Goal: Transaction & Acquisition: Purchase product/service

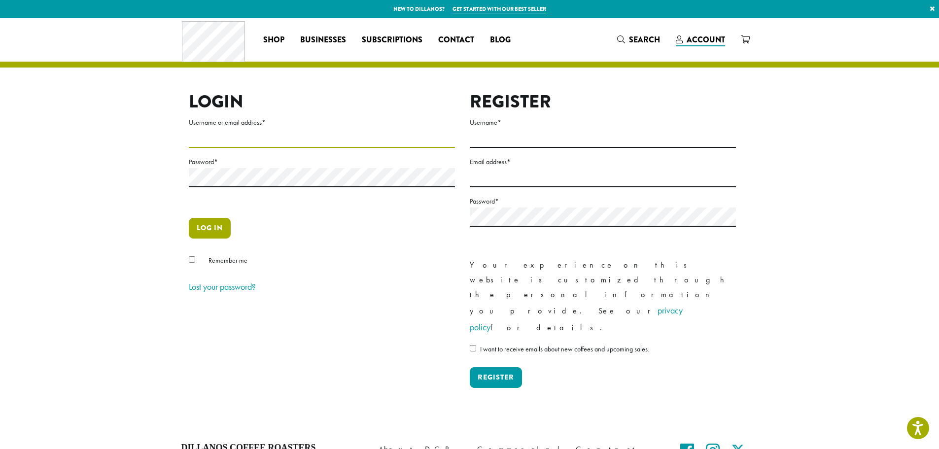
type input "**********"
click at [199, 228] on button "Log in" at bounding box center [210, 228] width 42 height 21
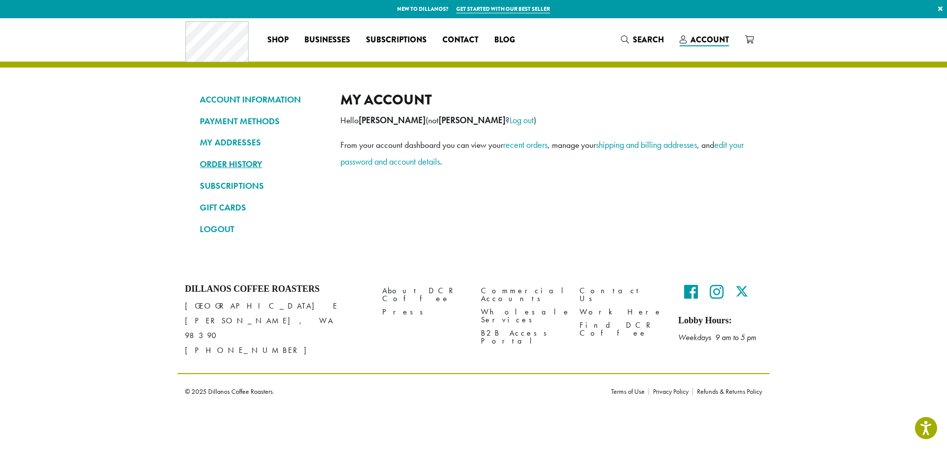
click at [244, 161] on link "ORDER HISTORY" at bounding box center [263, 164] width 126 height 17
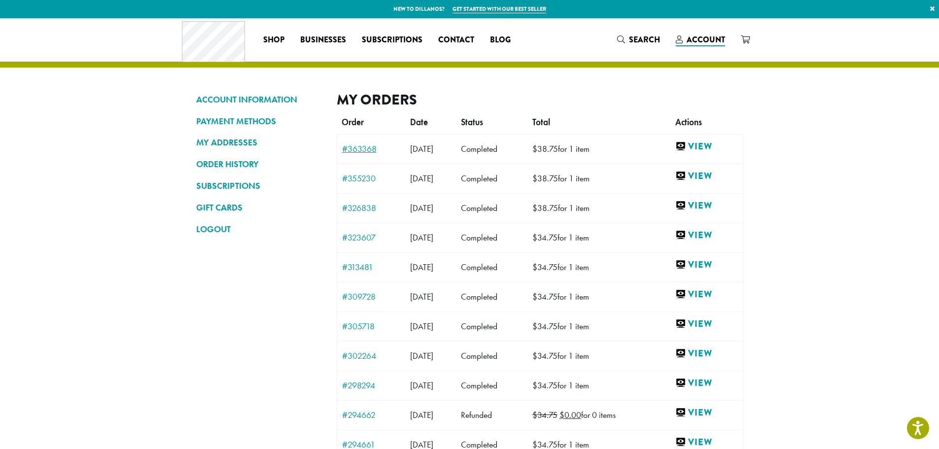
click at [364, 146] on link "#363368" at bounding box center [371, 148] width 59 height 9
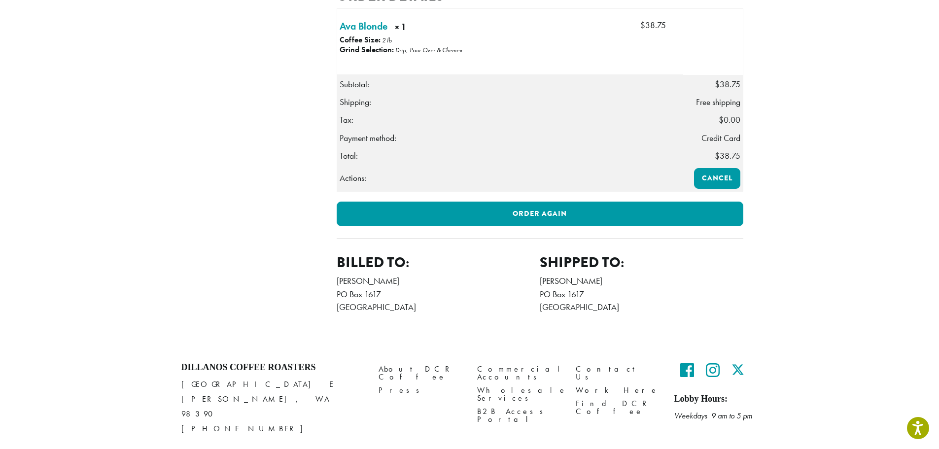
scroll to position [327, 0]
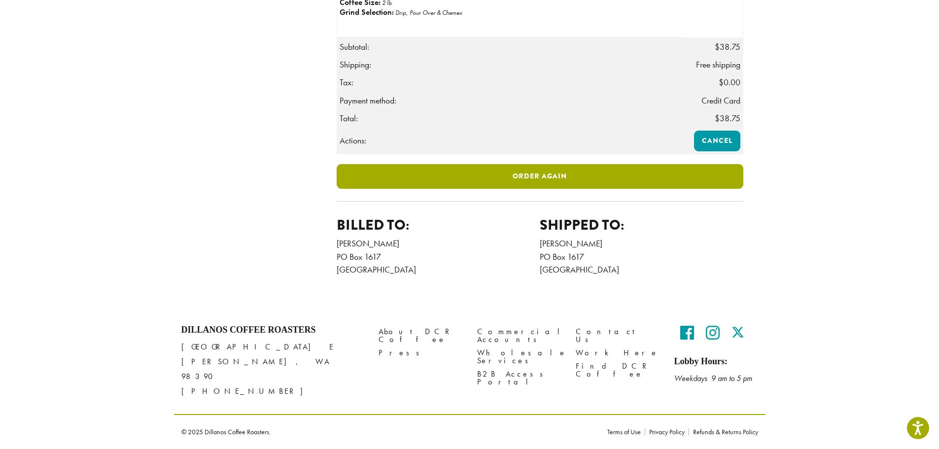
click at [538, 187] on link "Order again" at bounding box center [540, 176] width 407 height 25
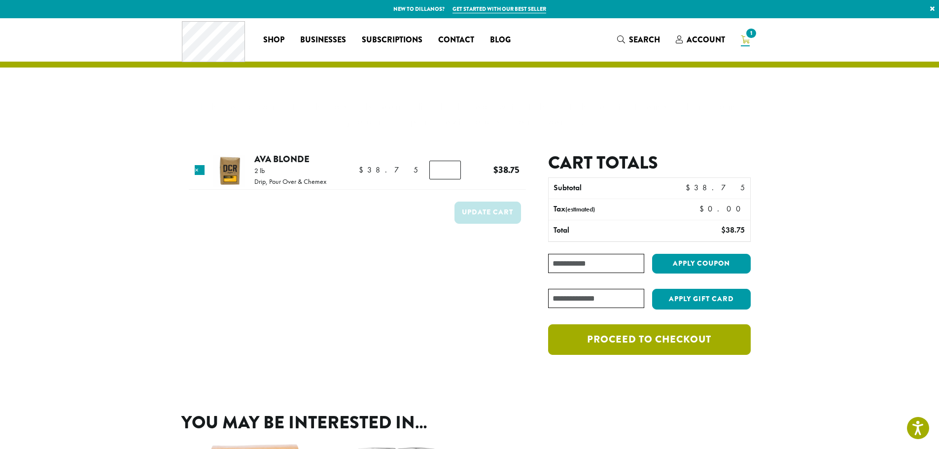
click at [639, 326] on div "The cart has been filled with the items from your previous order. Product Price…" at bounding box center [470, 203] width 592 height 371
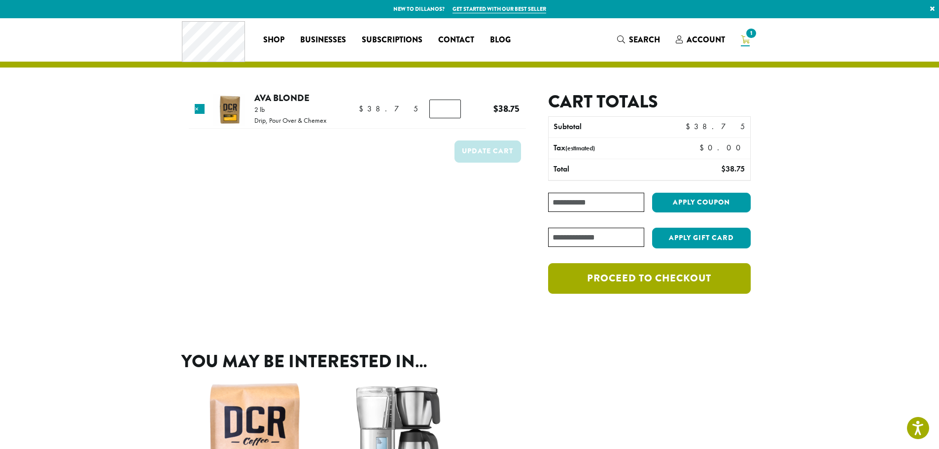
click at [662, 274] on link "Proceed to checkout" at bounding box center [649, 278] width 202 height 31
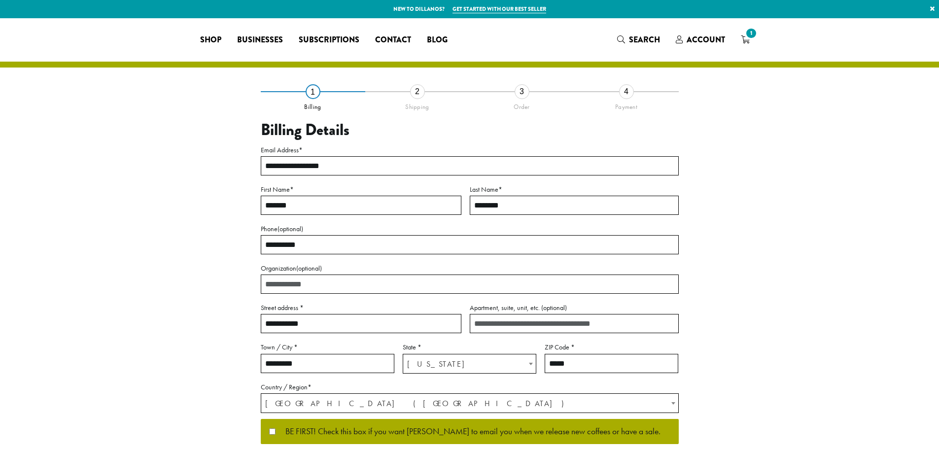
select select "**"
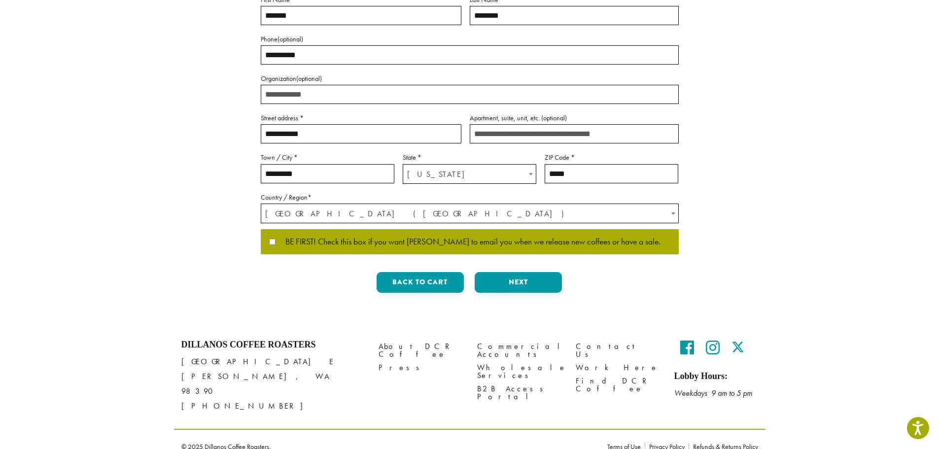
scroll to position [191, 0]
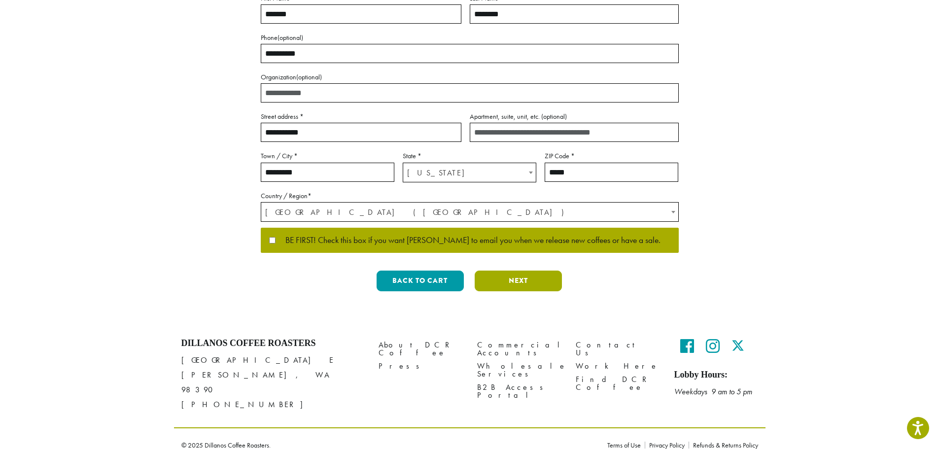
click at [517, 280] on button "Next" at bounding box center [518, 281] width 87 height 21
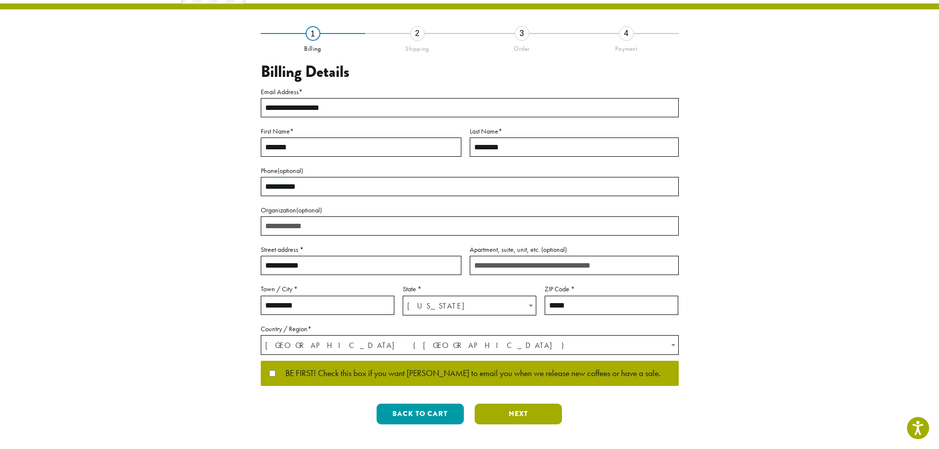
scroll to position [0, 0]
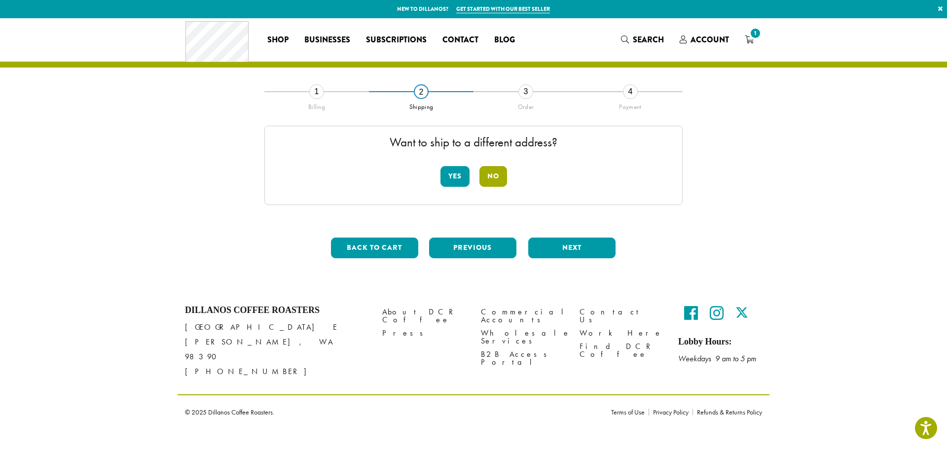
click at [499, 180] on button "No" at bounding box center [493, 176] width 28 height 21
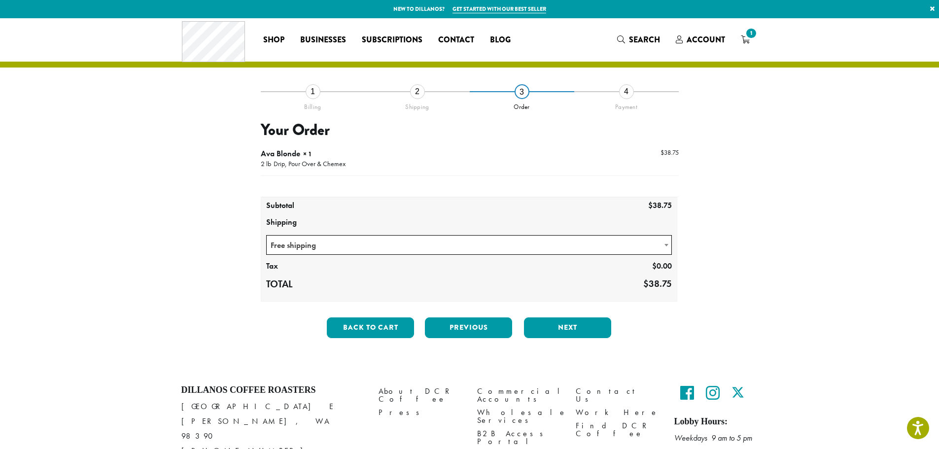
click at [668, 244] on span at bounding box center [667, 245] width 10 height 19
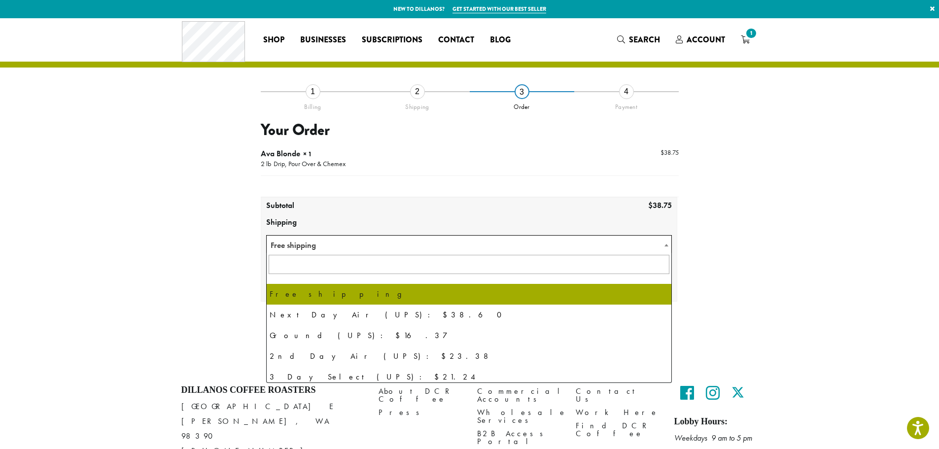
click at [668, 244] on span at bounding box center [667, 245] width 10 height 19
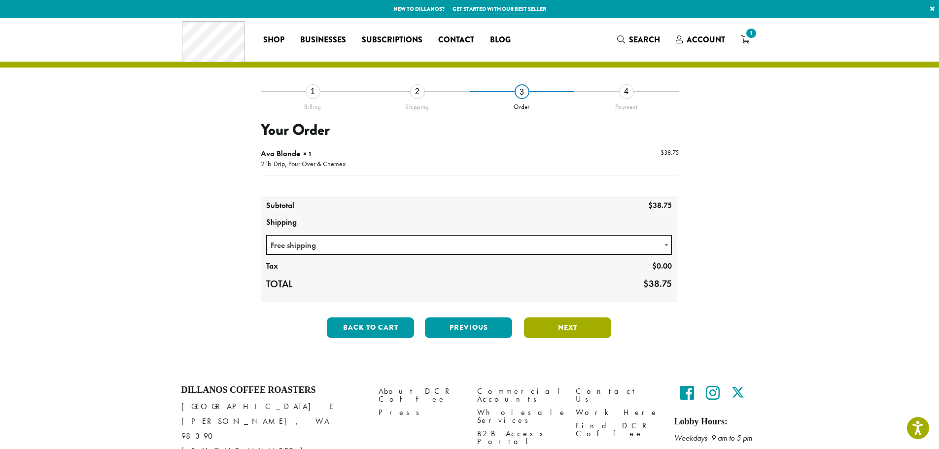
click at [567, 329] on button "Next" at bounding box center [567, 328] width 87 height 21
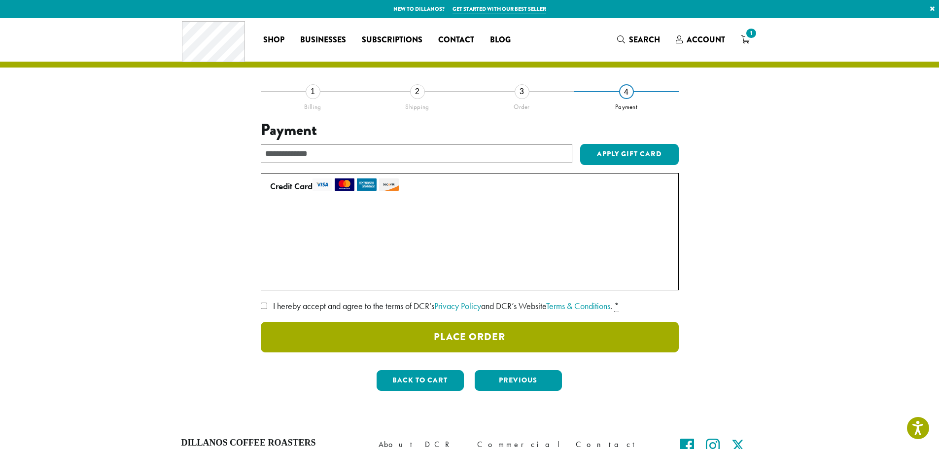
click at [472, 337] on button "Place Order" at bounding box center [470, 337] width 418 height 31
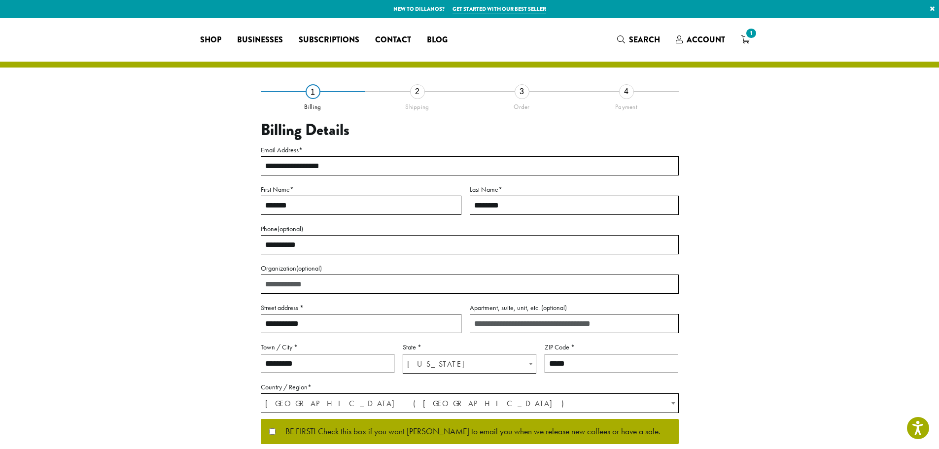
select select "**"
click at [743, 35] on span "1" at bounding box center [745, 40] width 9 height 12
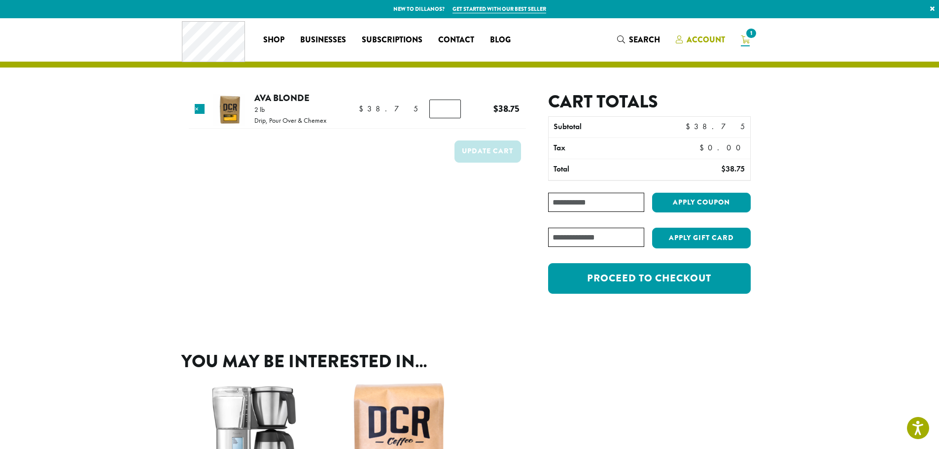
click at [703, 39] on span "Account" at bounding box center [706, 39] width 38 height 11
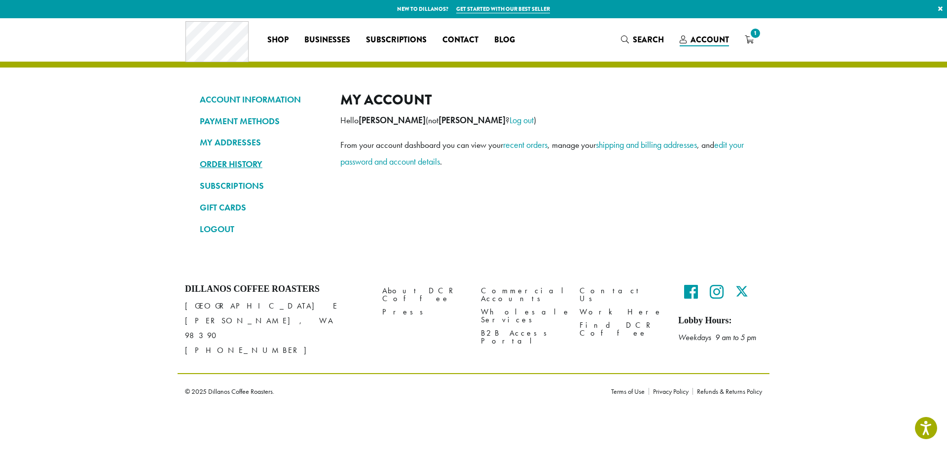
click at [234, 164] on link "ORDER HISTORY" at bounding box center [263, 164] width 126 height 17
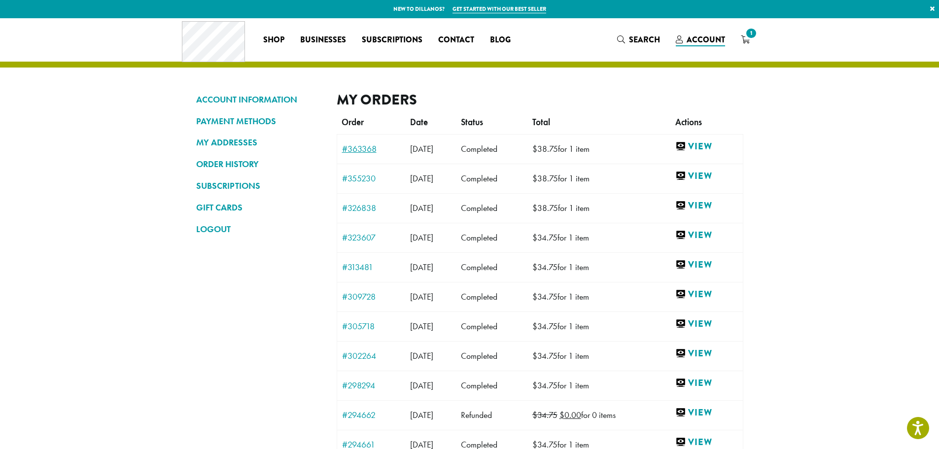
click at [368, 147] on link "#363368" at bounding box center [371, 148] width 59 height 9
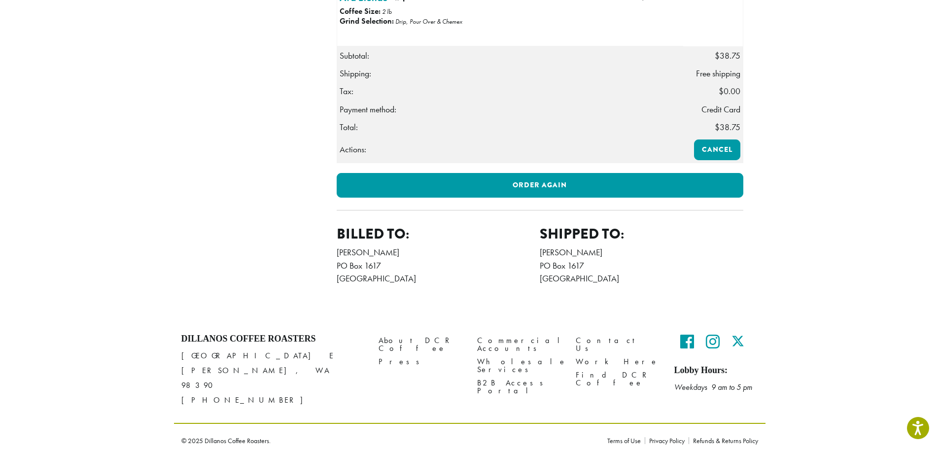
scroll to position [327, 0]
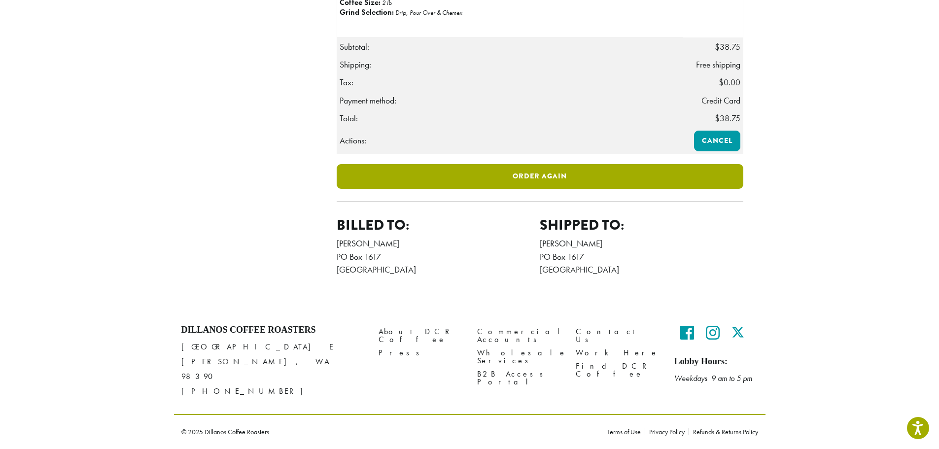
click at [545, 186] on link "Order again" at bounding box center [540, 176] width 407 height 25
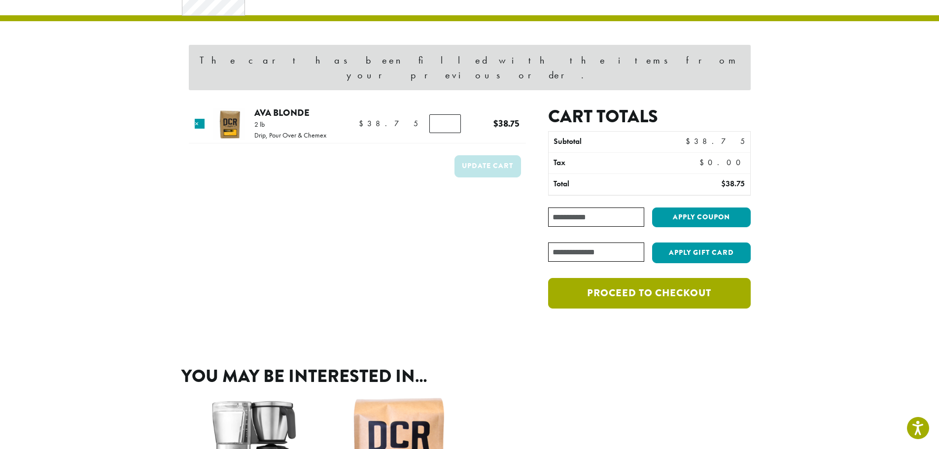
scroll to position [49, 0]
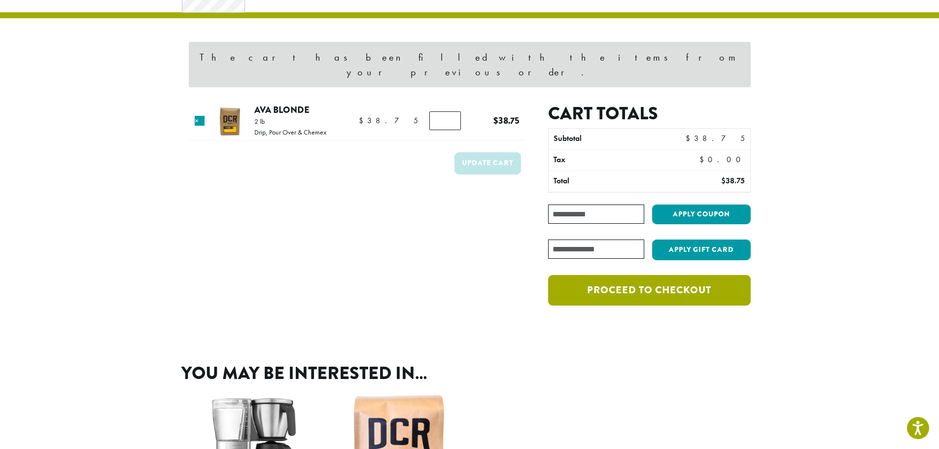
click at [654, 276] on link "Proceed to checkout" at bounding box center [649, 290] width 202 height 31
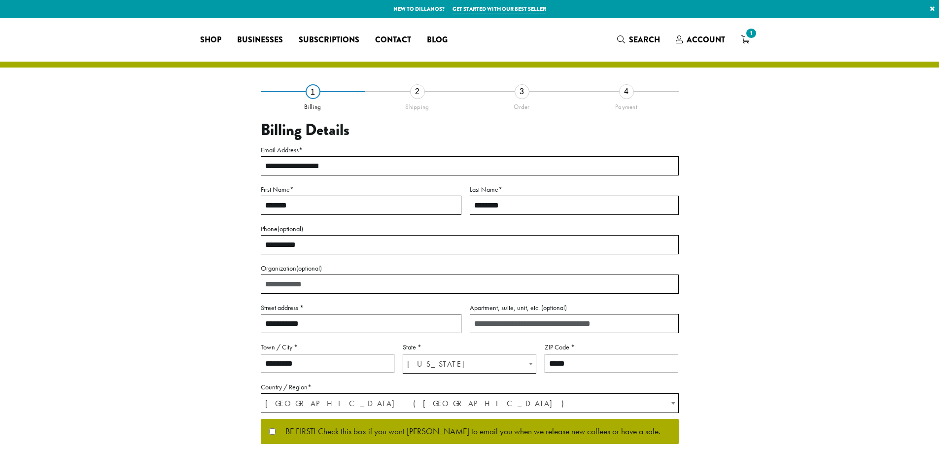
select select "**"
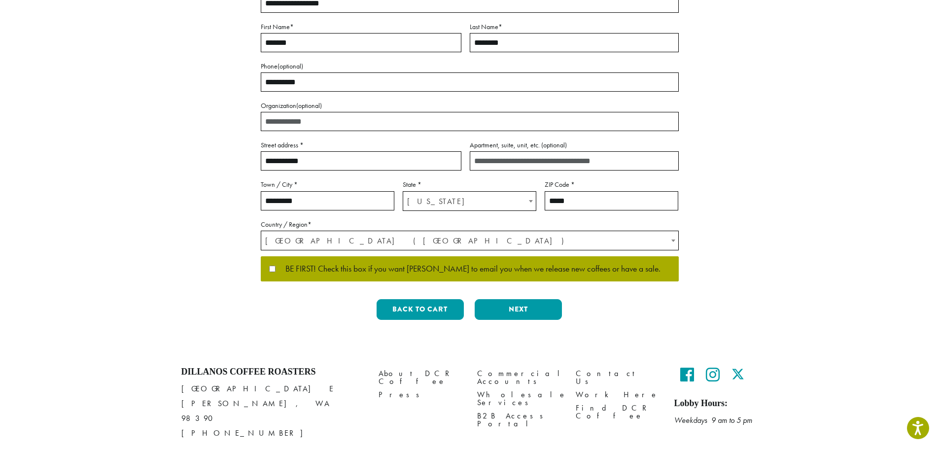
scroll to position [191, 0]
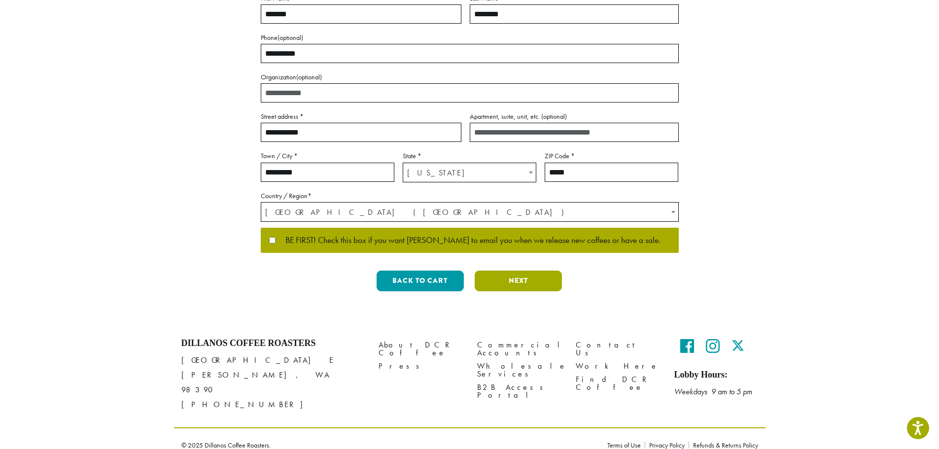
click at [514, 279] on button "Next" at bounding box center [518, 281] width 87 height 21
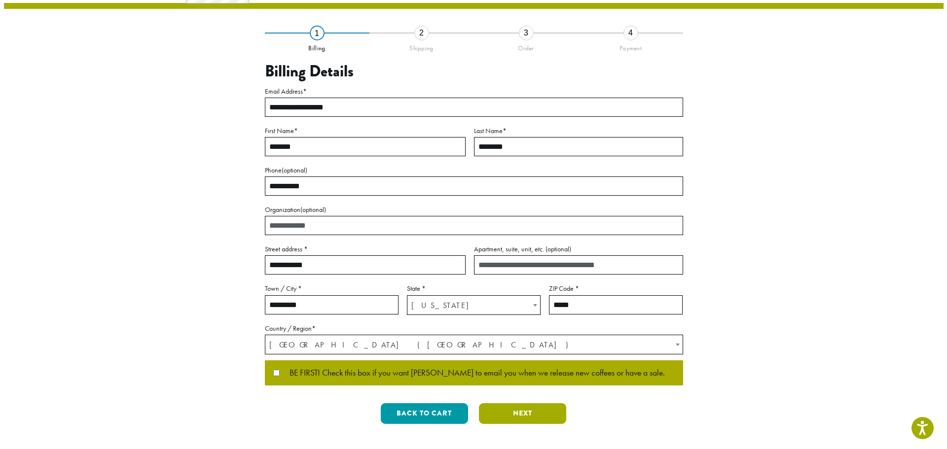
scroll to position [0, 0]
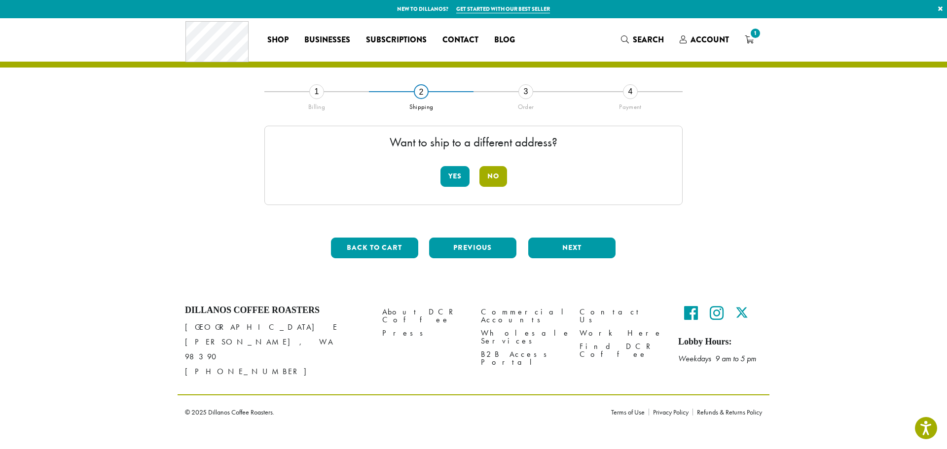
click at [495, 181] on button "No" at bounding box center [493, 176] width 28 height 21
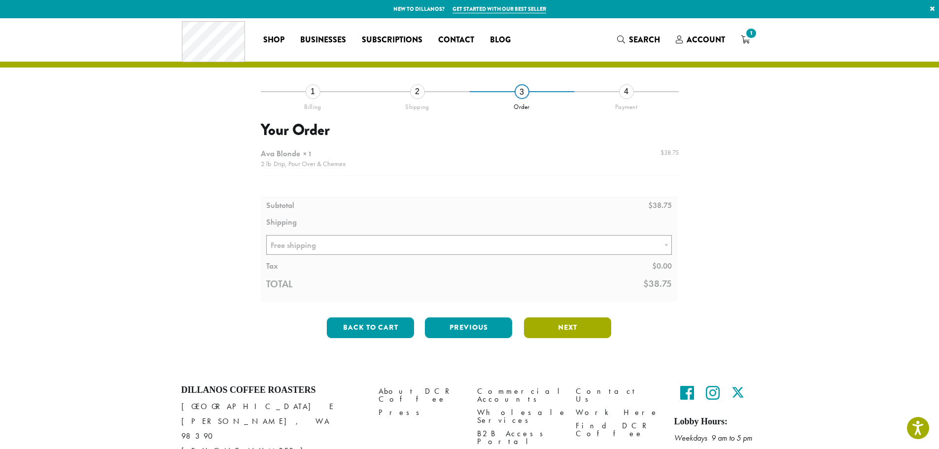
click at [560, 324] on button "Next" at bounding box center [567, 328] width 87 height 21
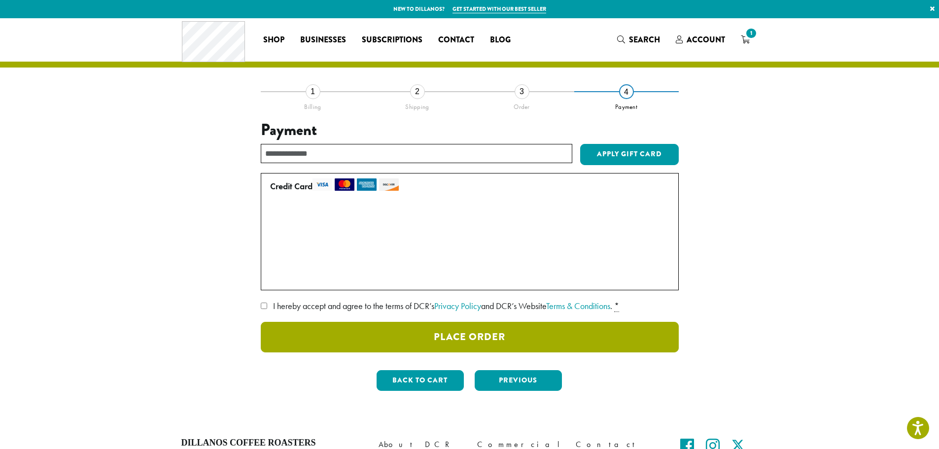
click at [467, 334] on button "Place Order" at bounding box center [470, 337] width 418 height 31
